Goal: Information Seeking & Learning: Learn about a topic

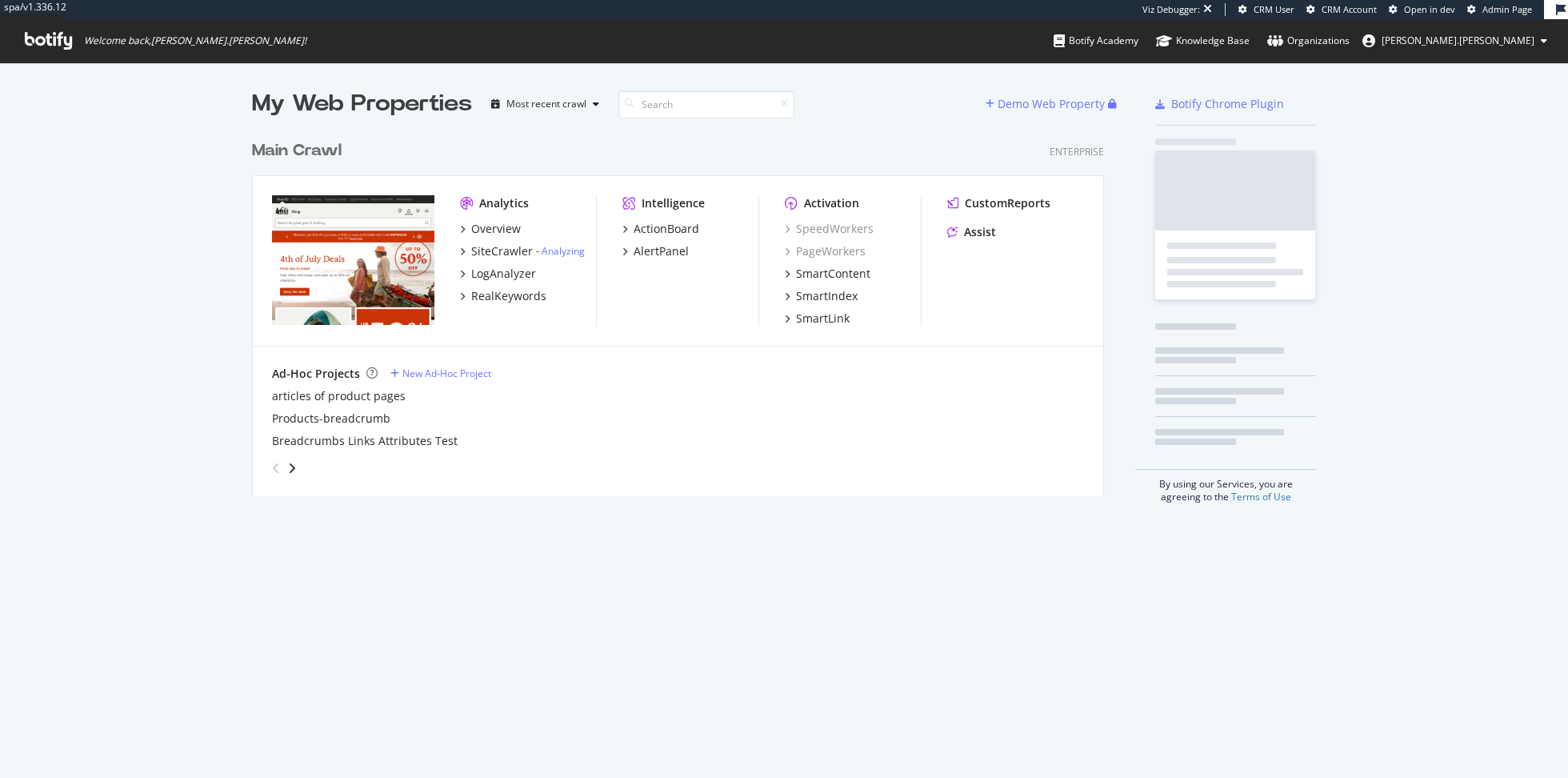
scroll to position [376, 864]
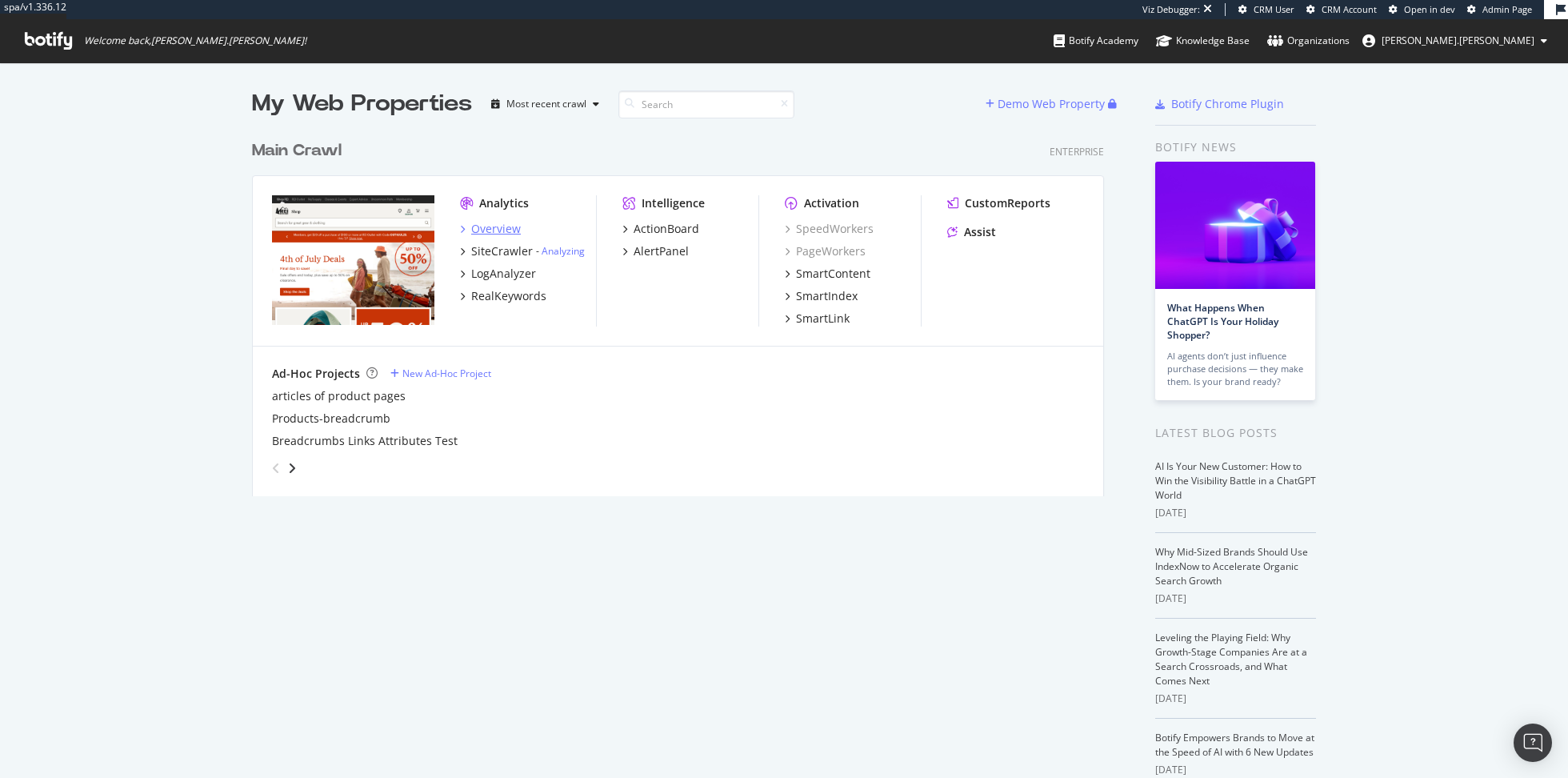
click at [496, 229] on div "Overview" at bounding box center [496, 229] width 50 height 16
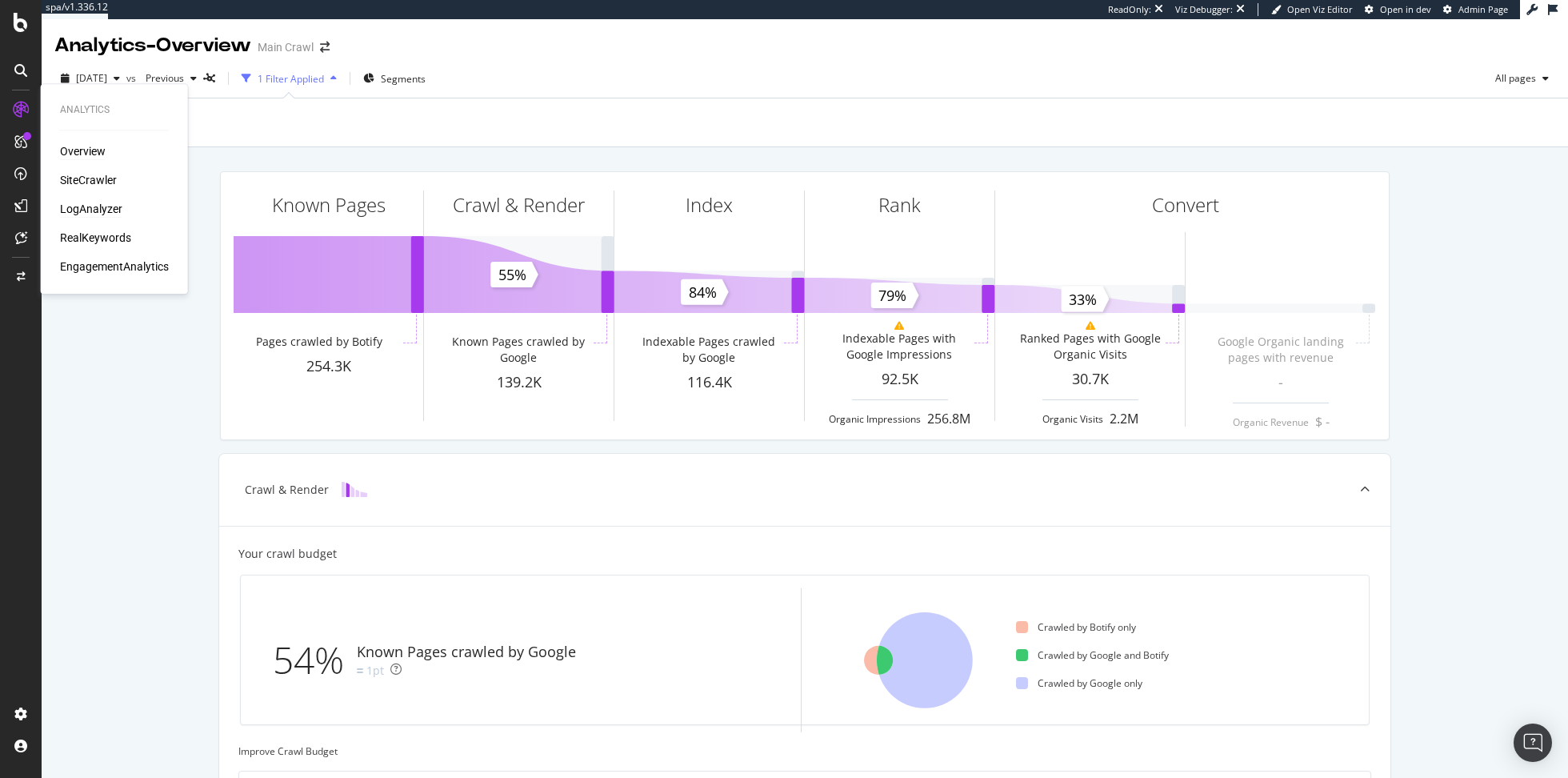
click at [76, 211] on div "LogAnalyzer" at bounding box center [91, 209] width 63 height 16
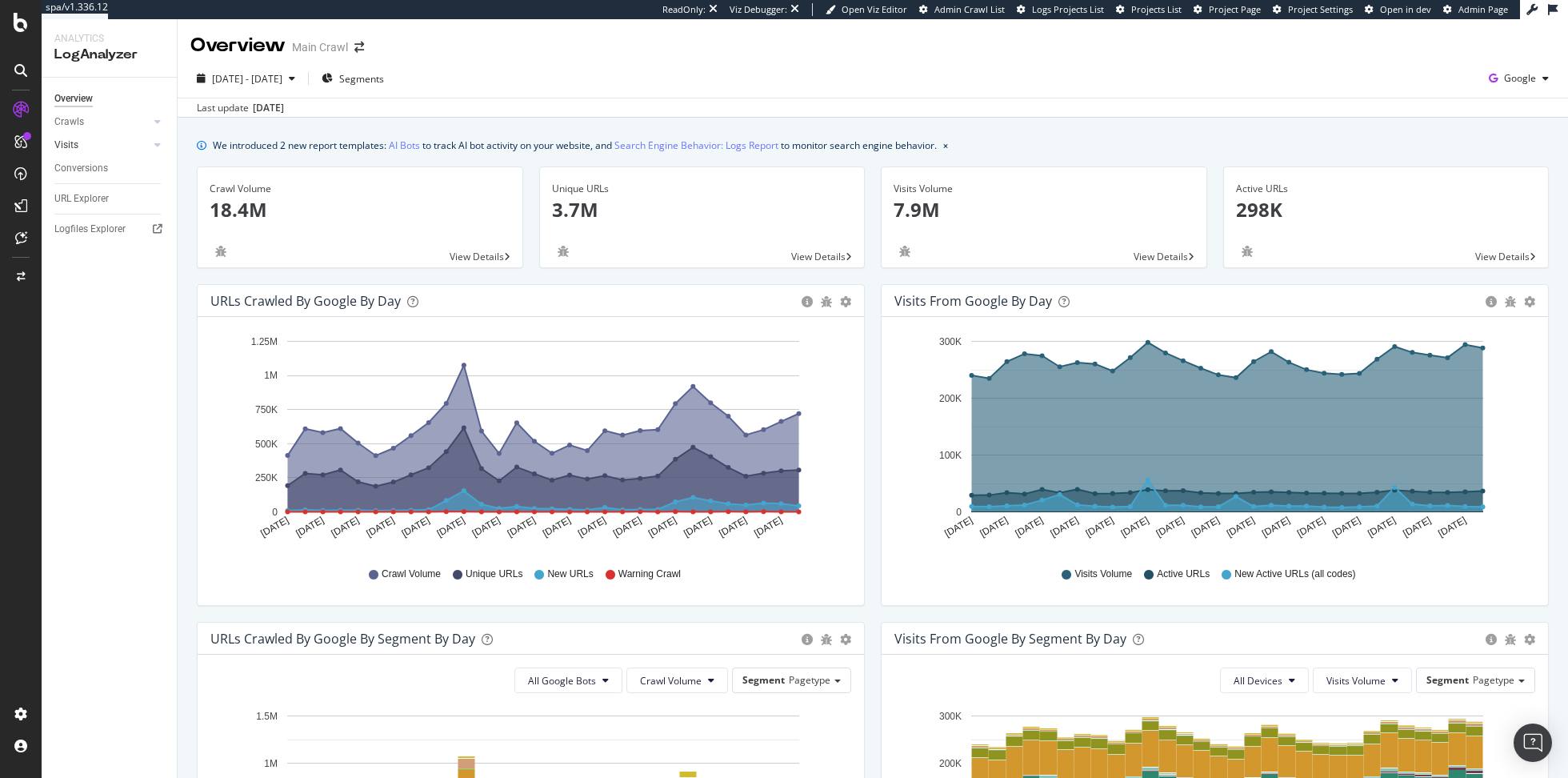
click at [93, 141] on link "Visits" at bounding box center [102, 145] width 95 height 17
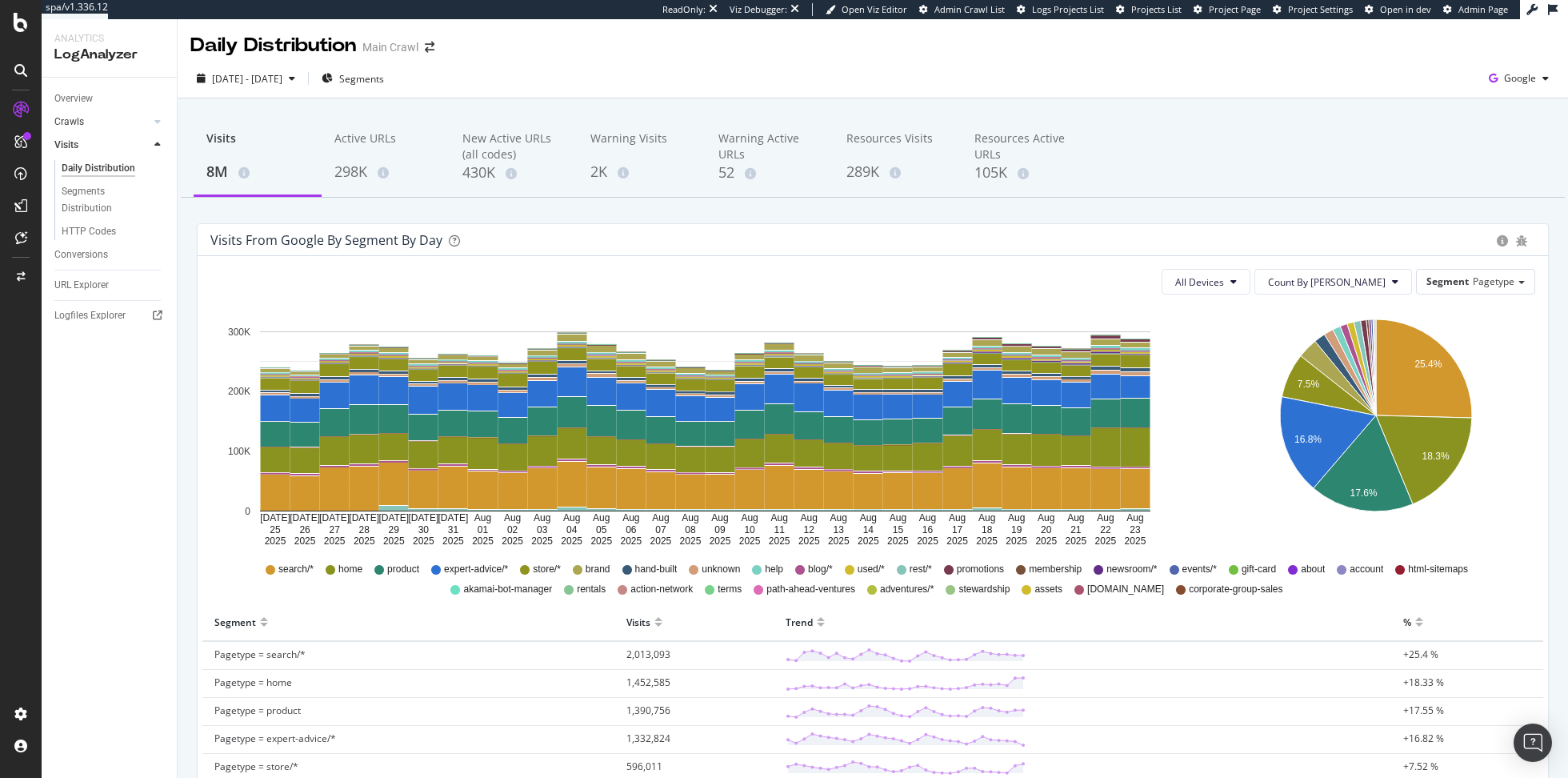
click at [93, 120] on link "Crawls" at bounding box center [102, 122] width 95 height 17
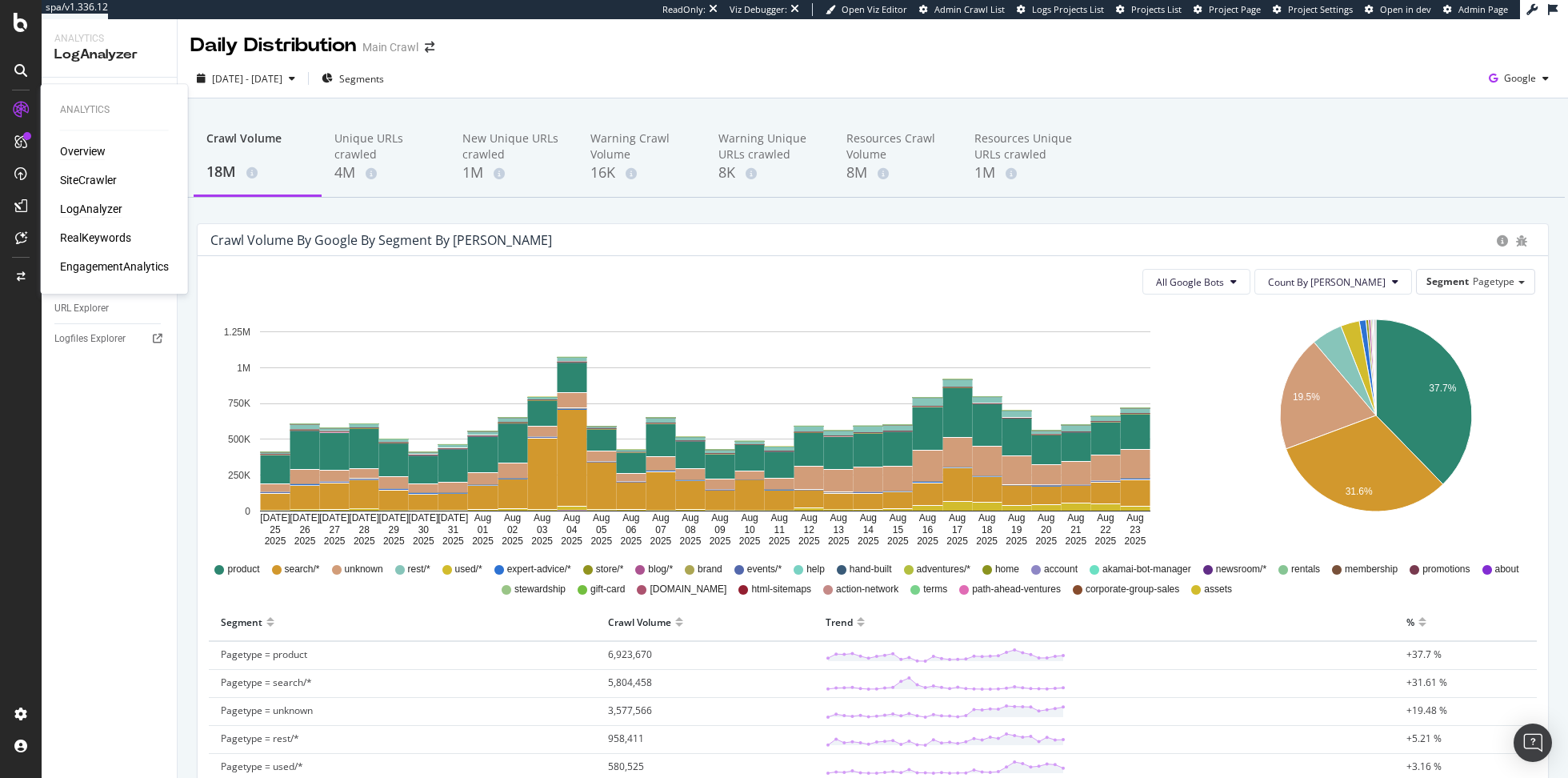
click at [82, 154] on div "Overview" at bounding box center [83, 151] width 45 height 16
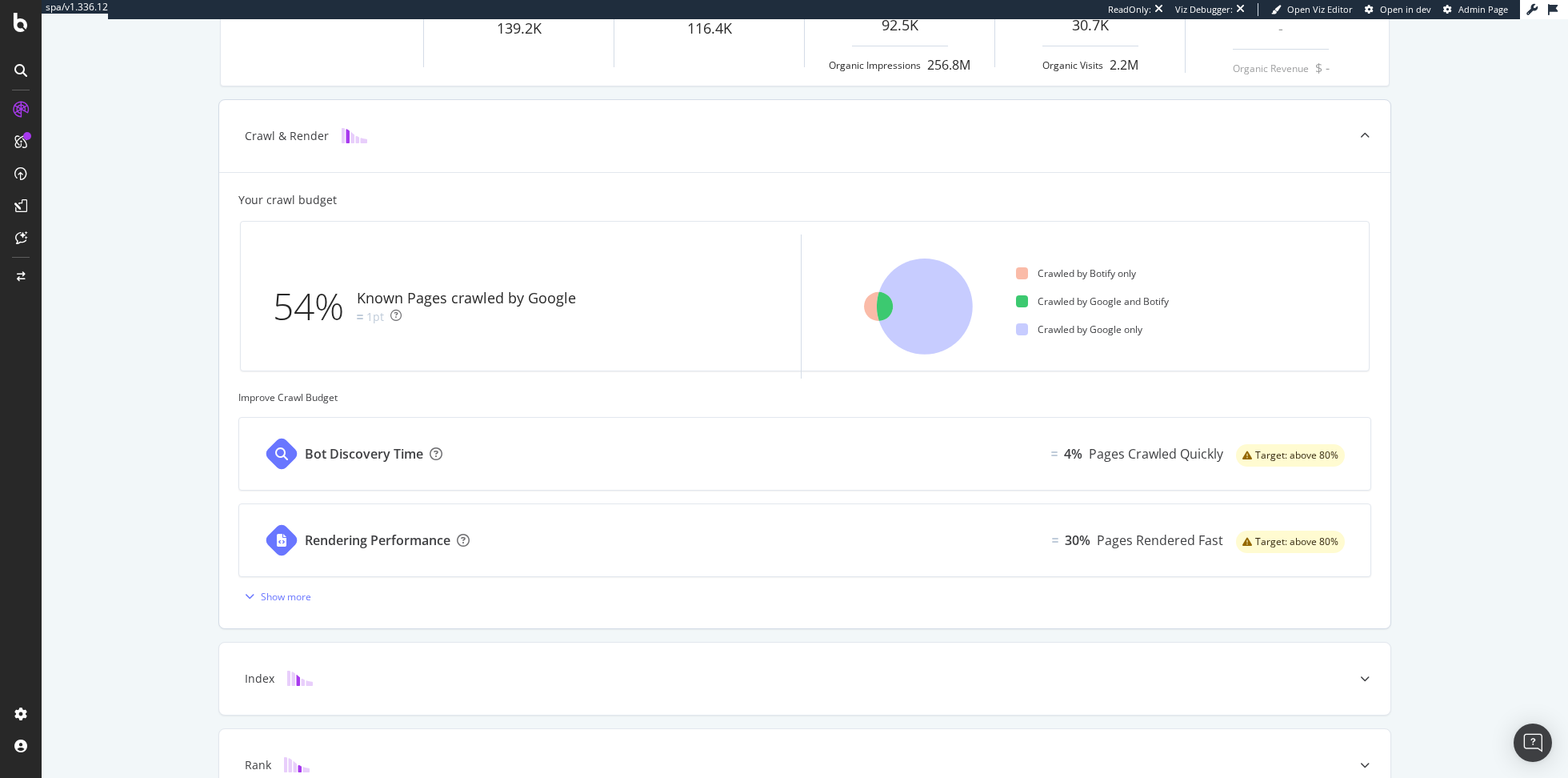
scroll to position [539, 0]
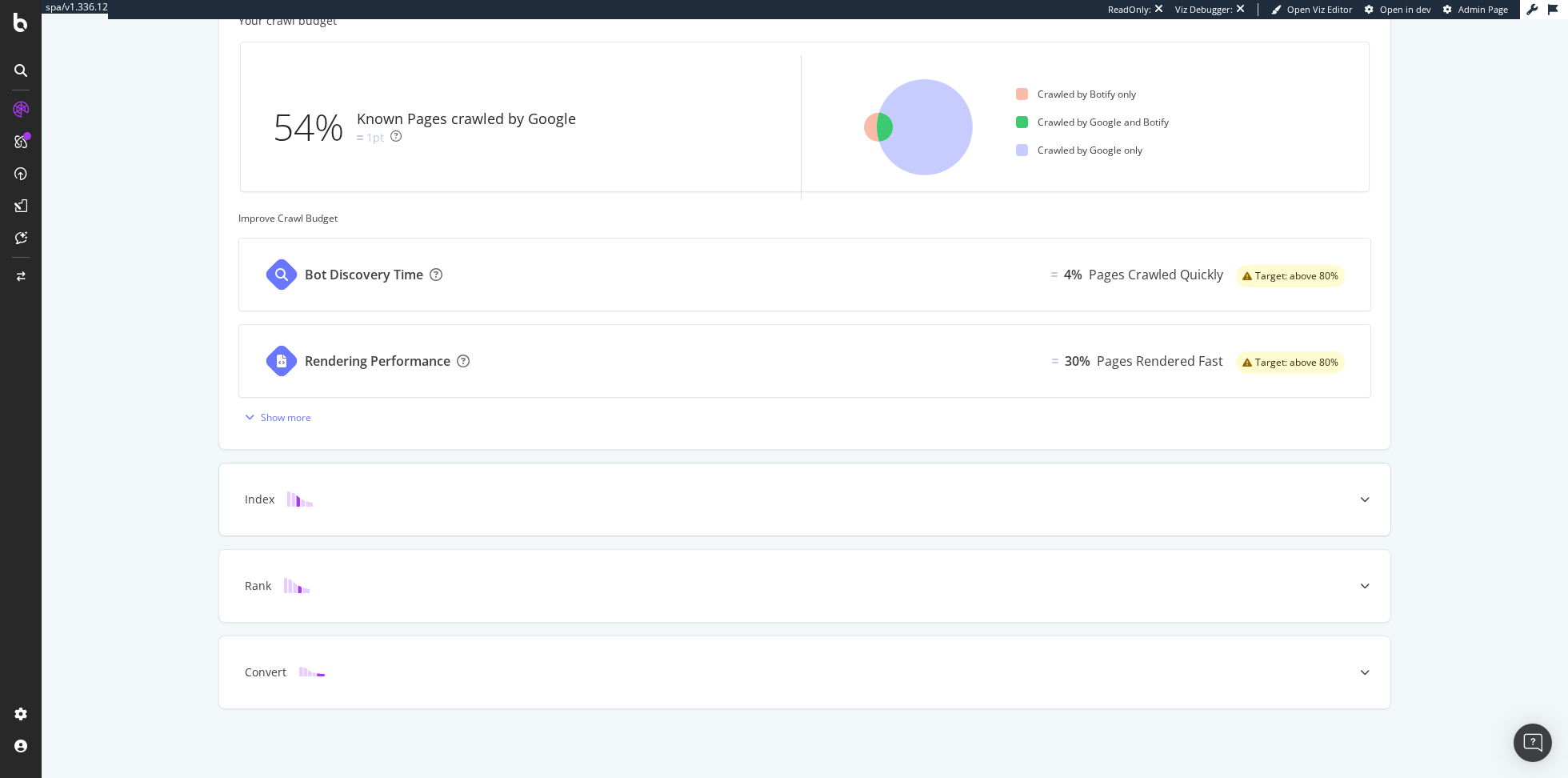
click at [653, 486] on div "Index" at bounding box center [804, 499] width 1171 height 72
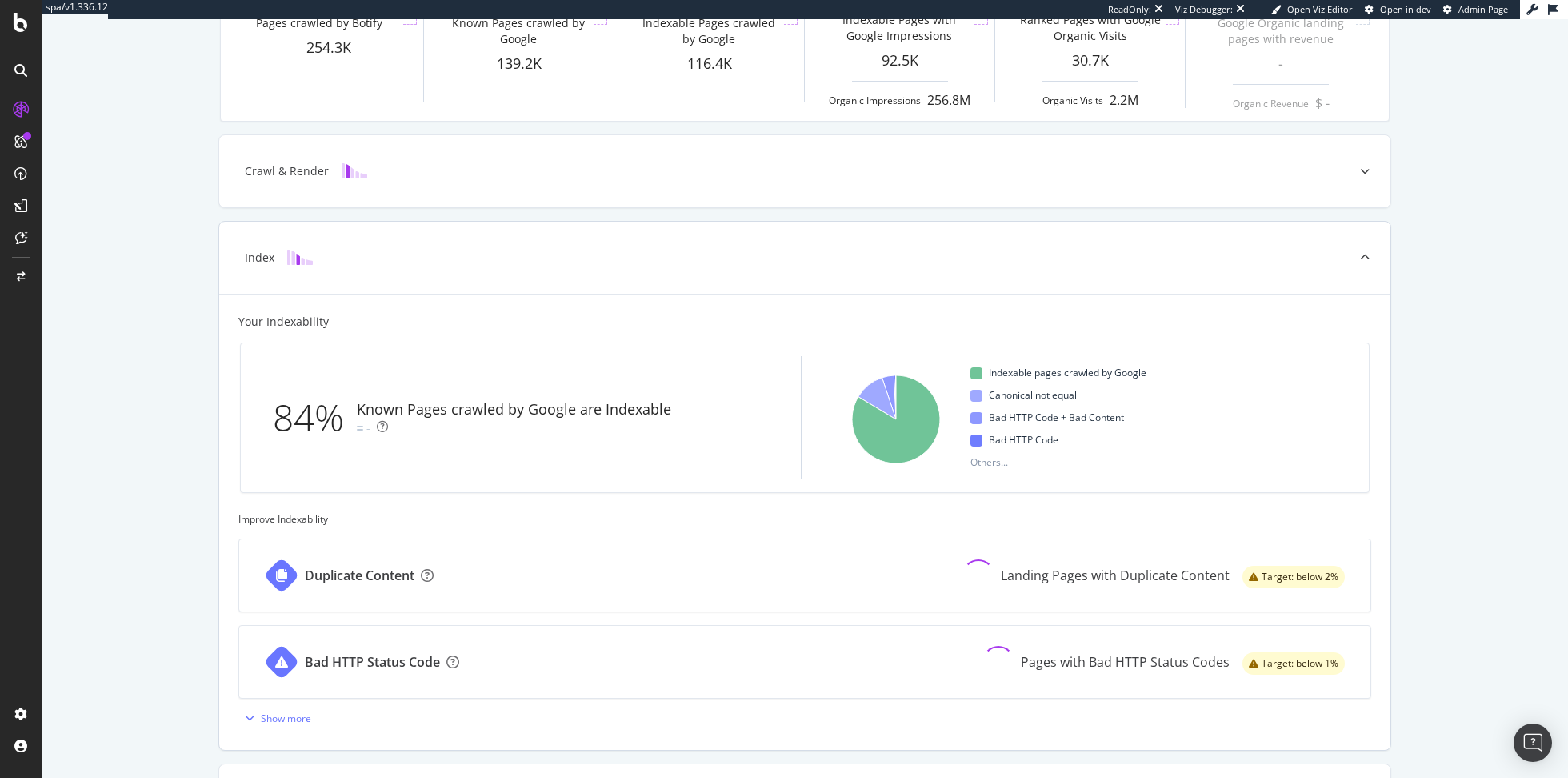
scroll to position [291, 0]
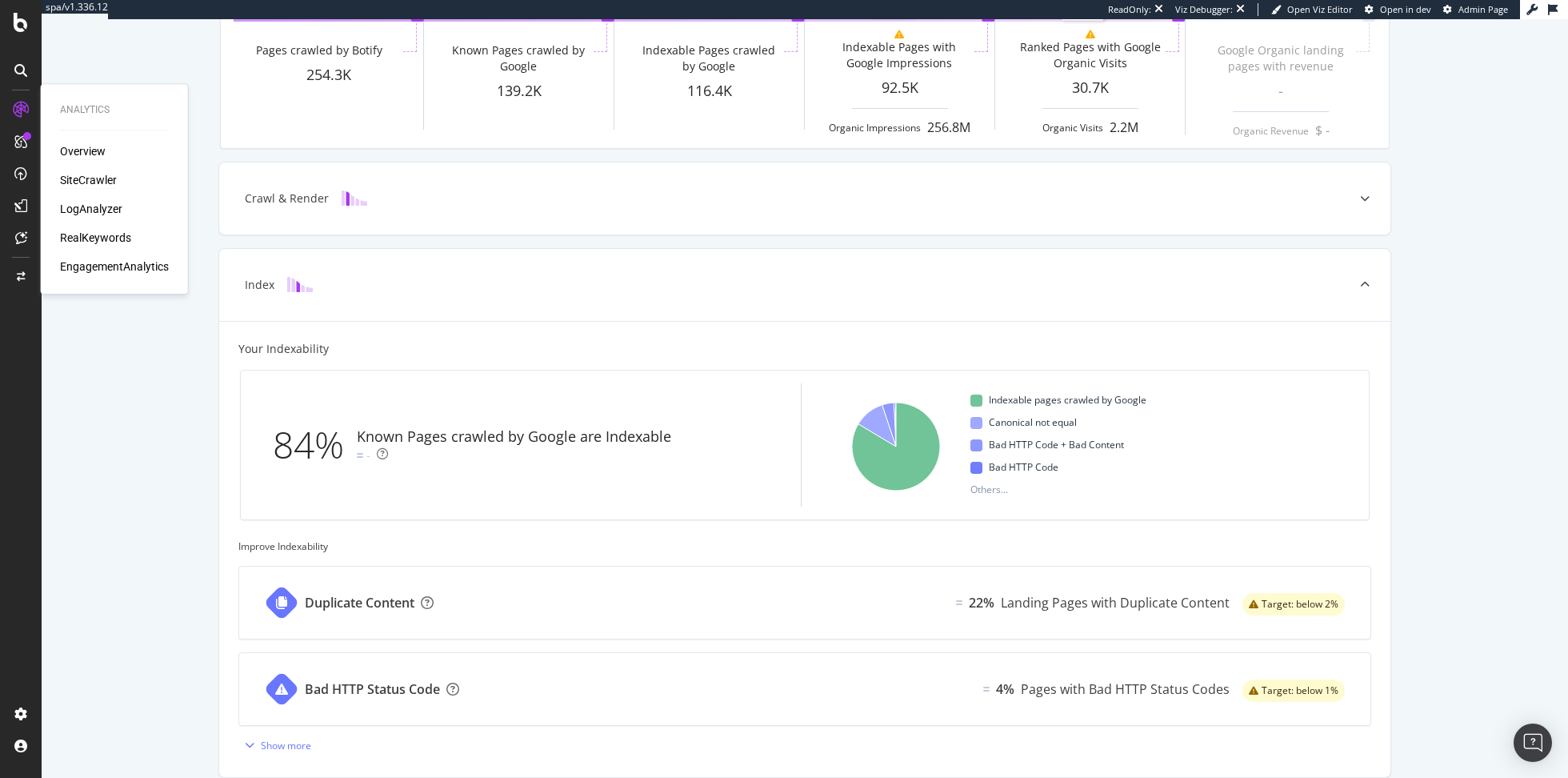
click at [86, 181] on div "SiteCrawler" at bounding box center [89, 180] width 57 height 16
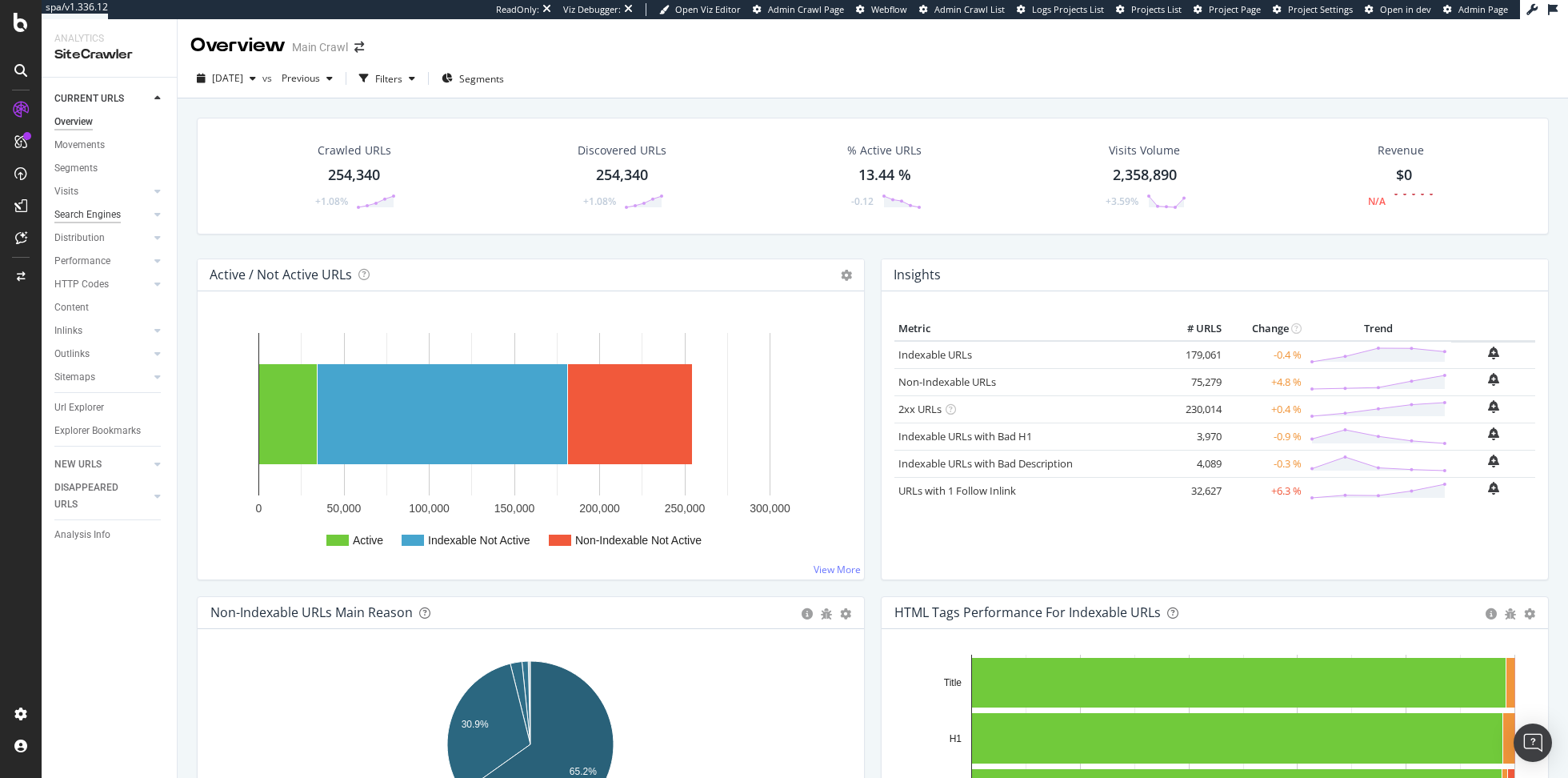
click at [86, 211] on div "Search Engines" at bounding box center [88, 215] width 67 height 17
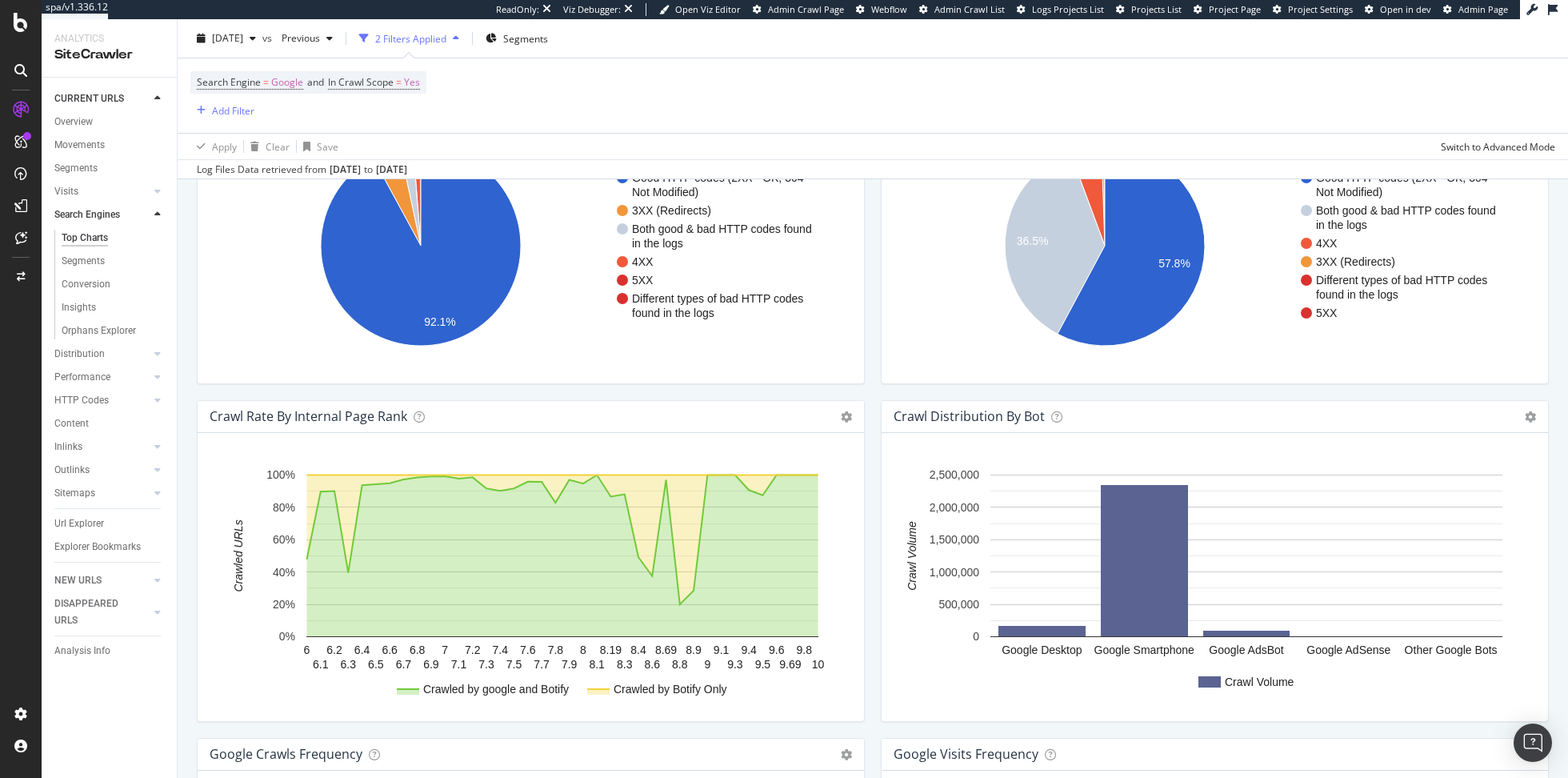
scroll to position [1442, 0]
